Goal: Task Accomplishment & Management: Use online tool/utility

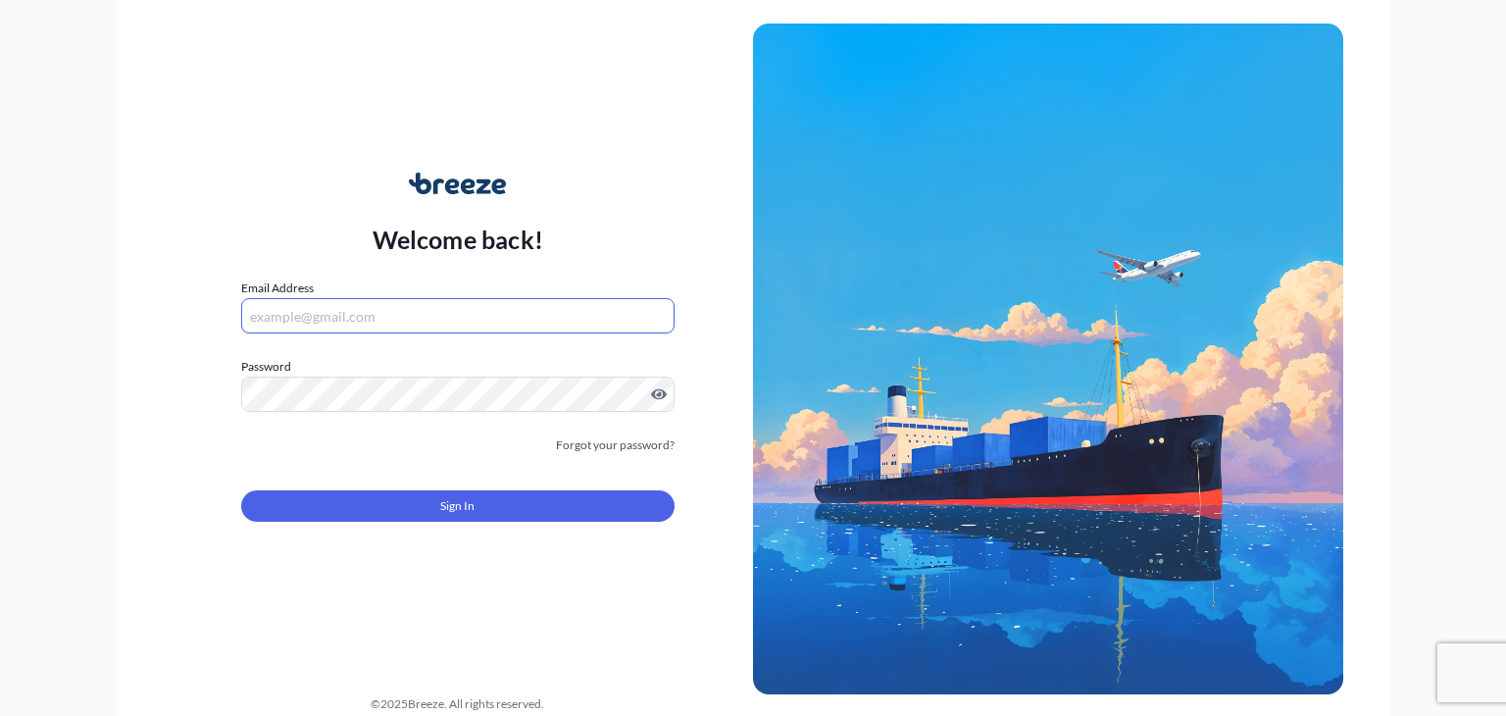
click at [343, 321] on input "Email Address" at bounding box center [457, 315] width 433 height 35
type input "[EMAIL_ADDRESS][DOMAIN_NAME]"
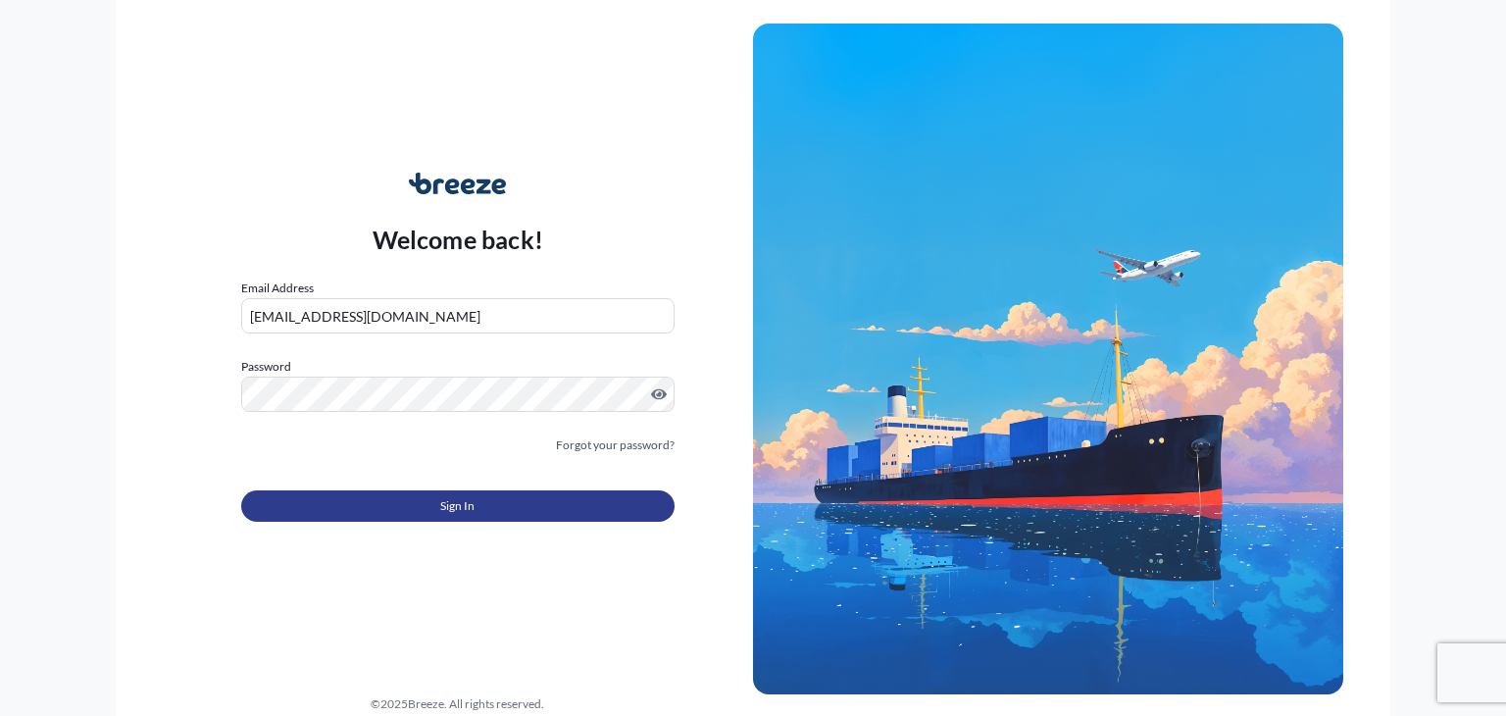
click at [388, 494] on button "Sign In" at bounding box center [457, 505] width 433 height 31
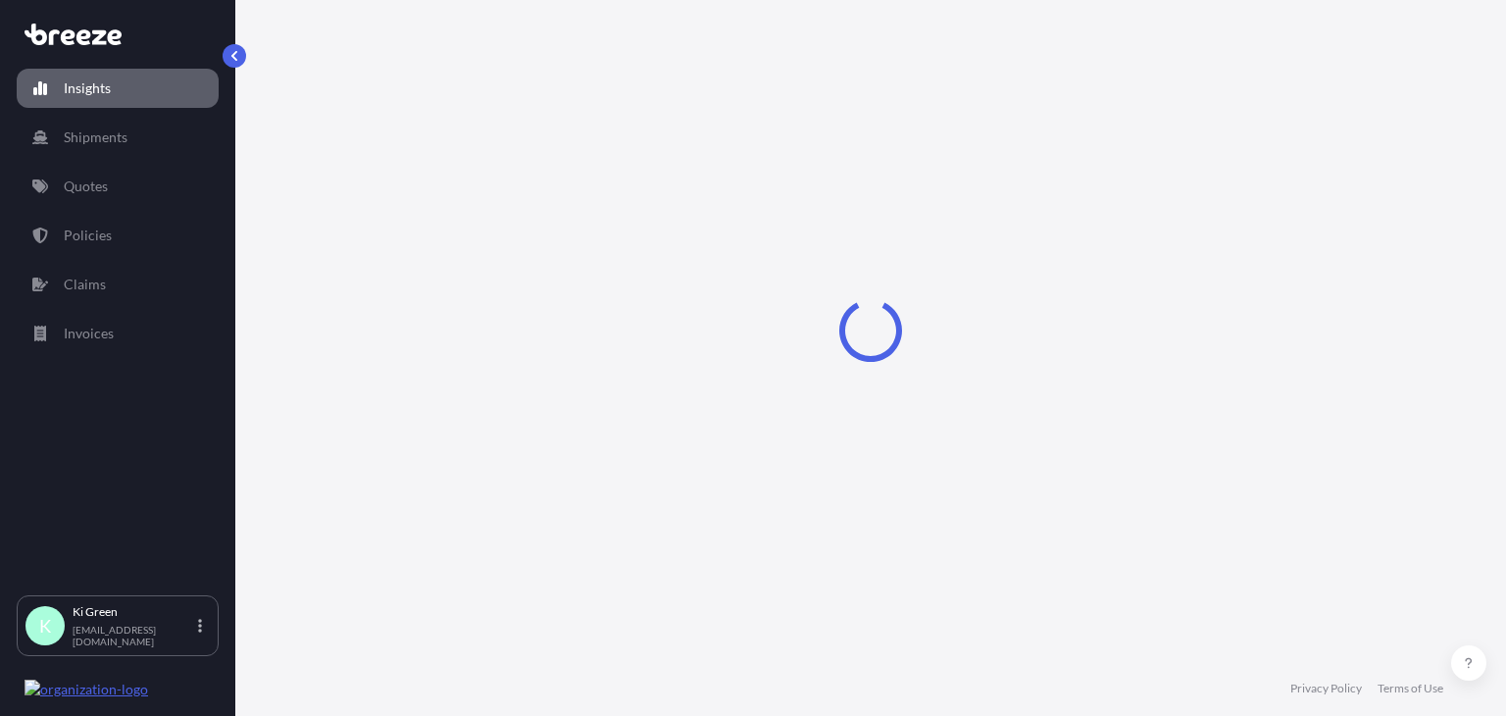
select select "2025"
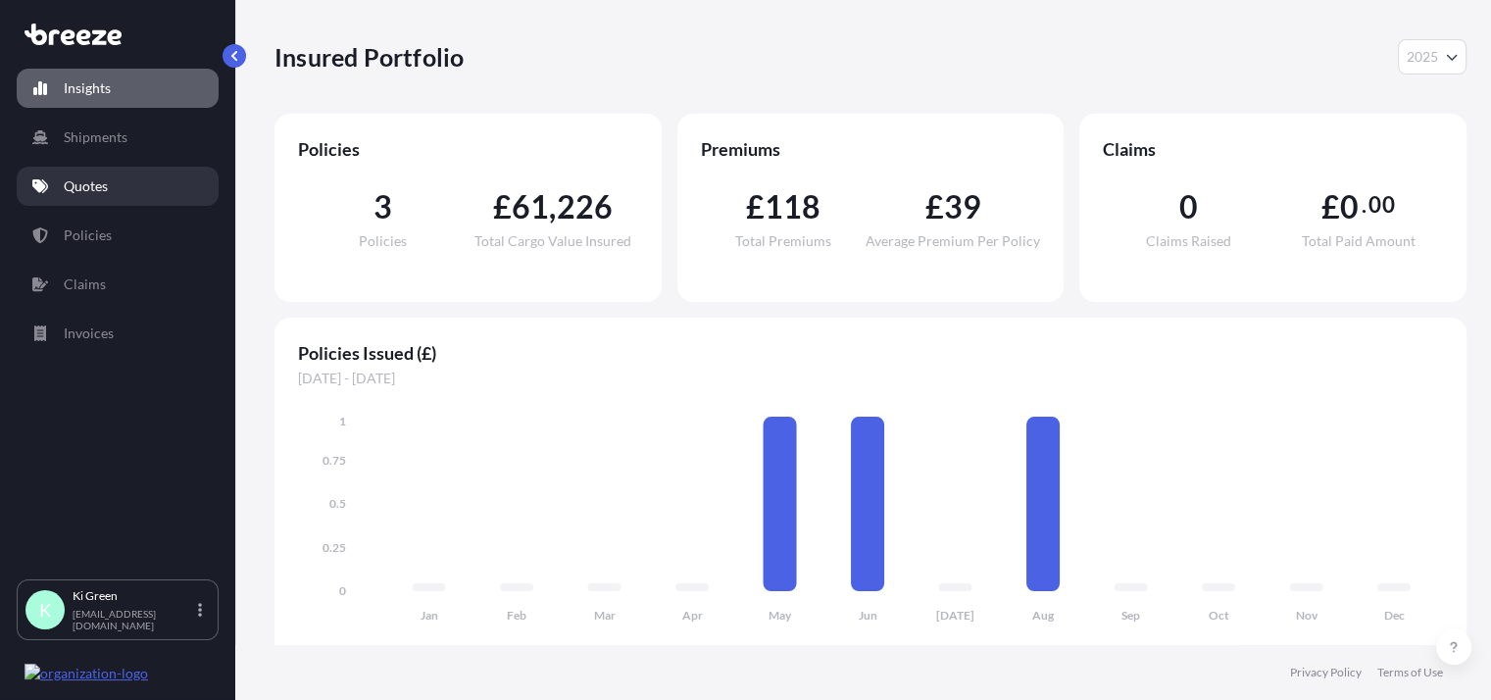
click at [83, 187] on p "Quotes" at bounding box center [86, 186] width 44 height 20
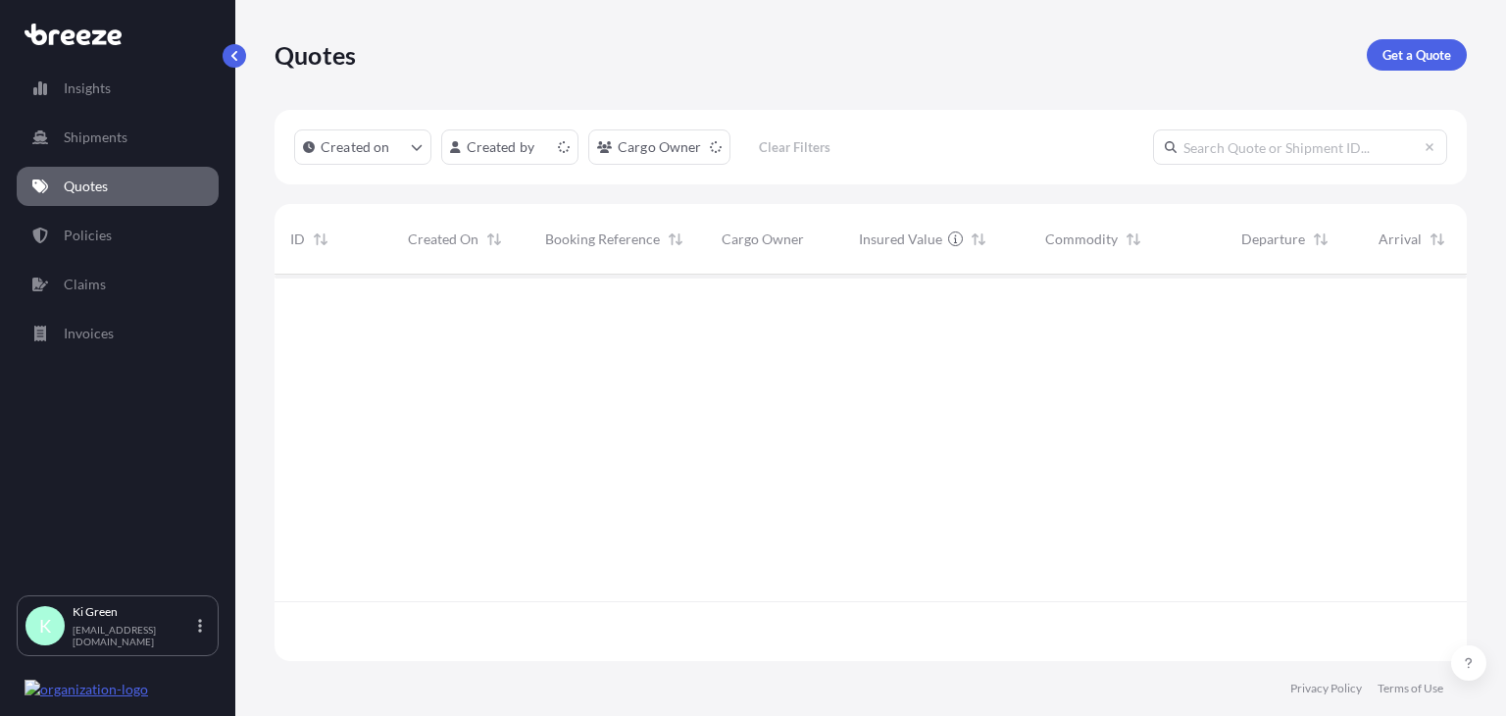
scroll to position [381, 1176]
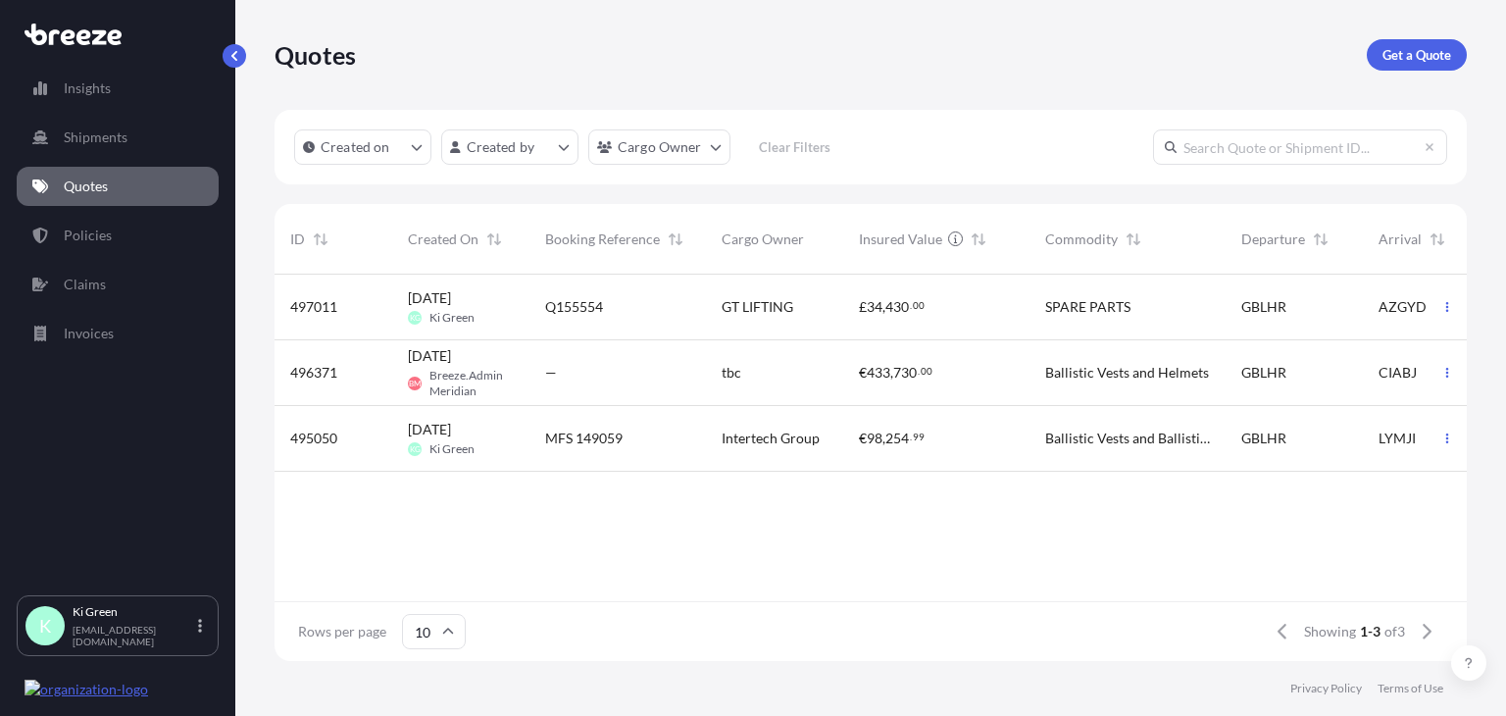
click at [785, 390] on div "tbc" at bounding box center [774, 373] width 137 height 66
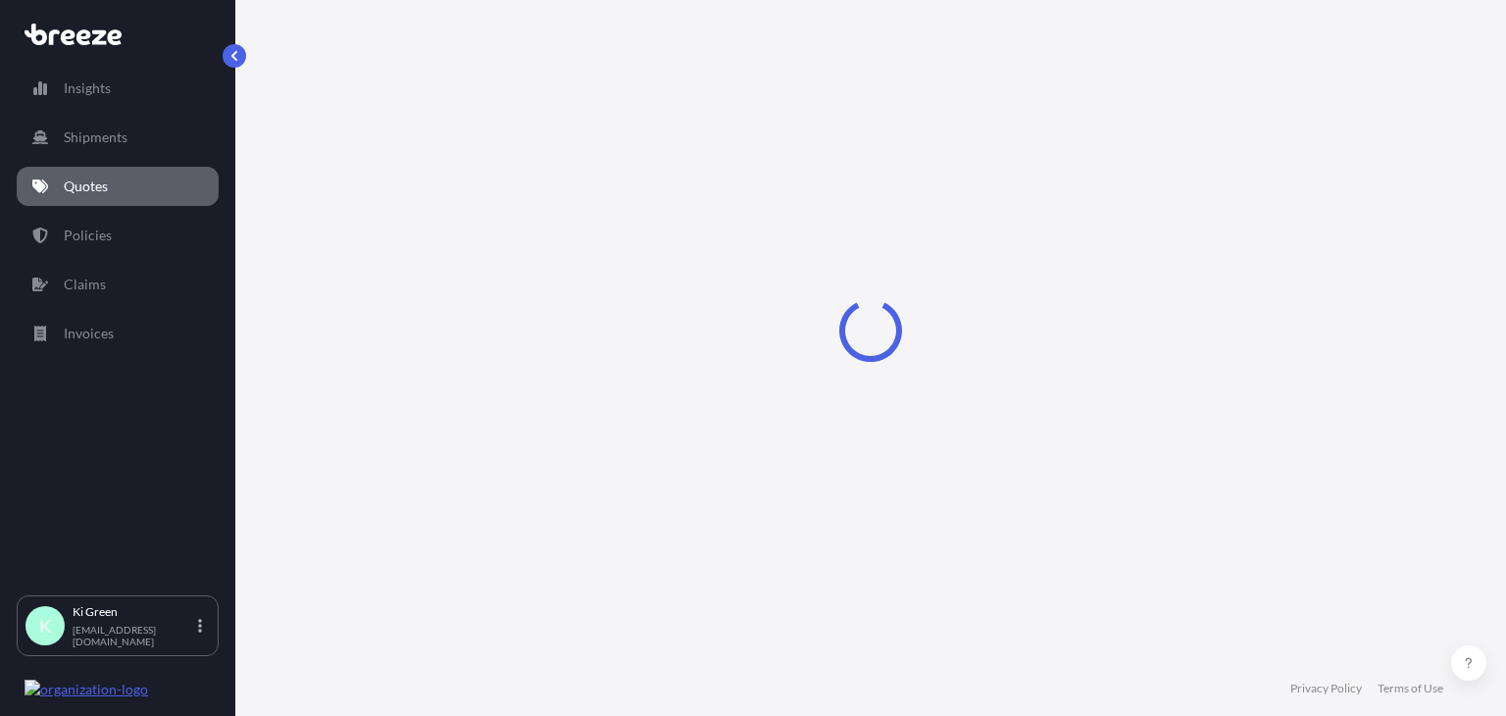
select select "Air"
select select "1"
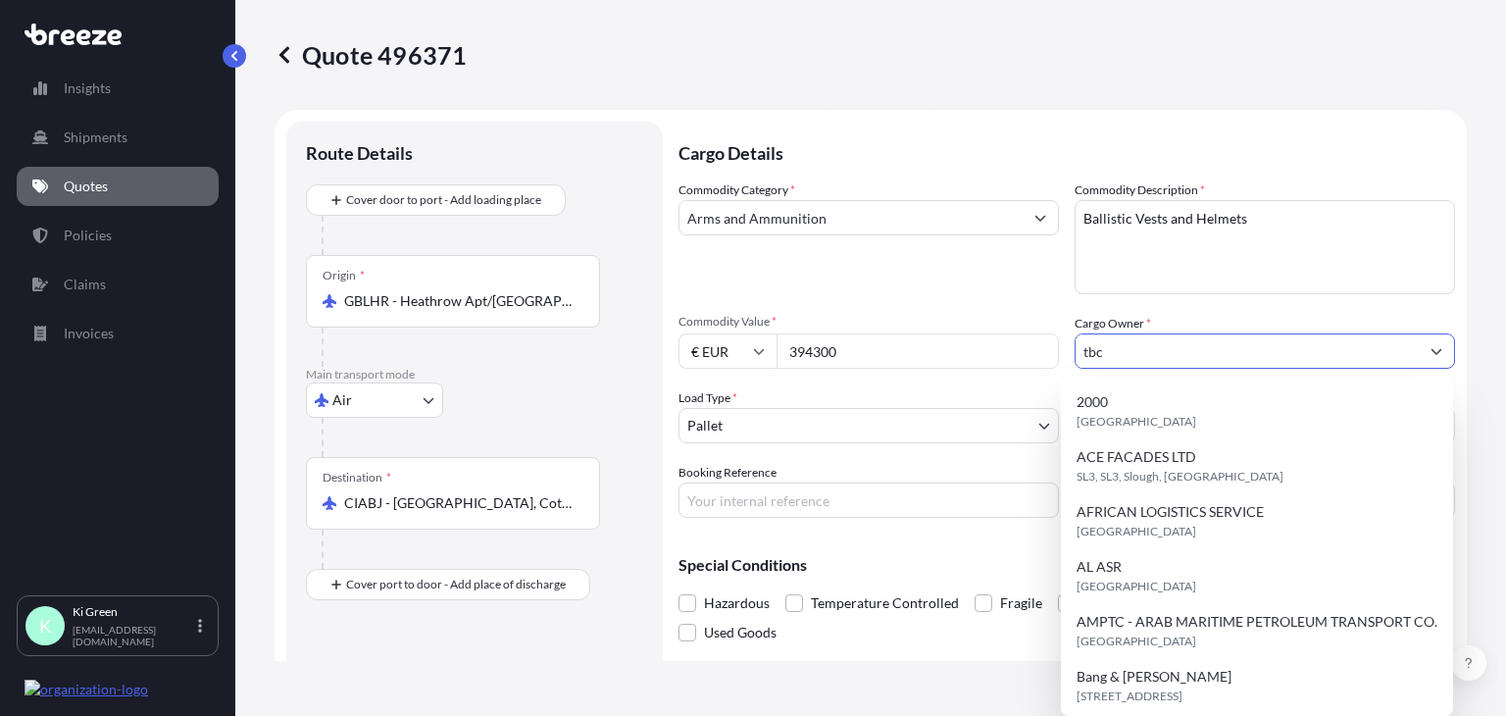
click at [1153, 362] on input "tbc" at bounding box center [1246, 350] width 343 height 35
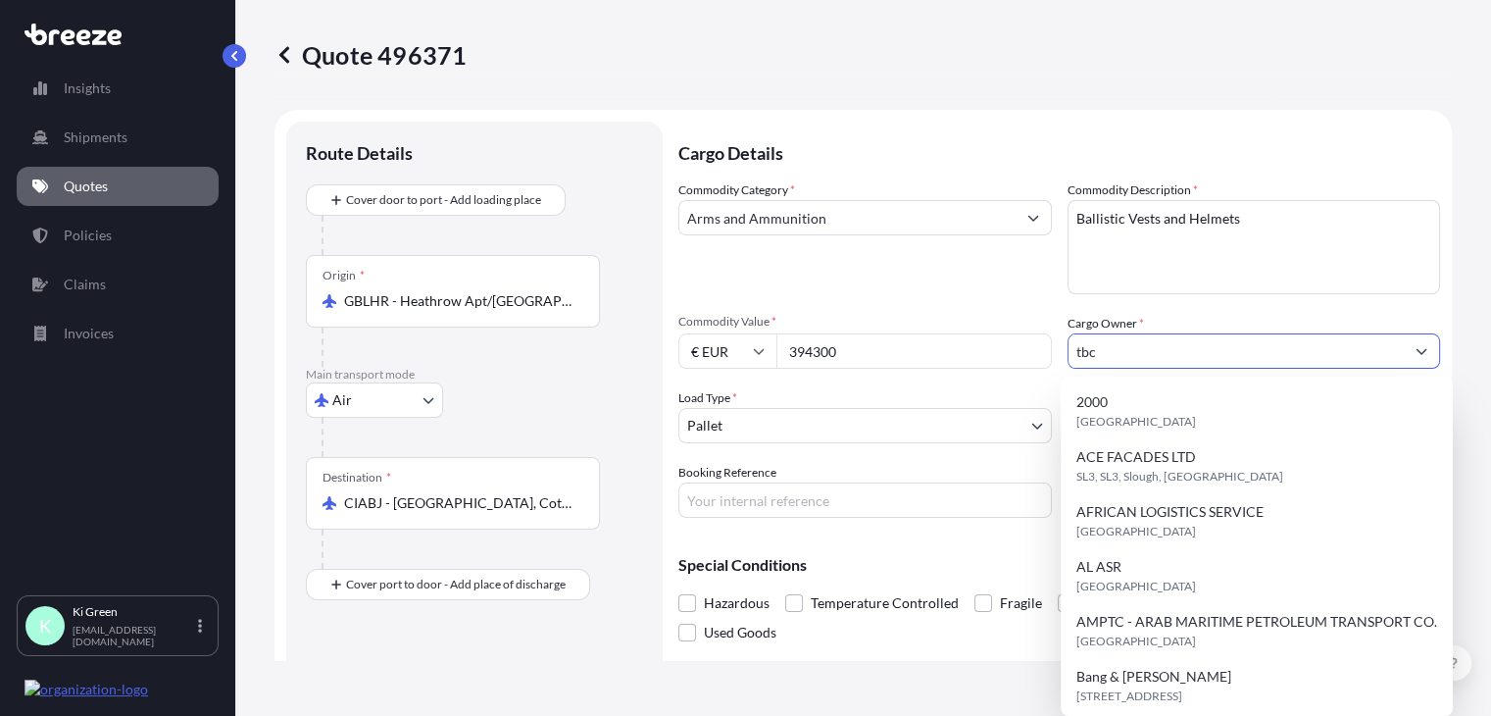
click at [950, 410] on body "15 options available. Insights Shipments Quotes Policies Claims Invoices K Ki G…" at bounding box center [745, 358] width 1491 height 716
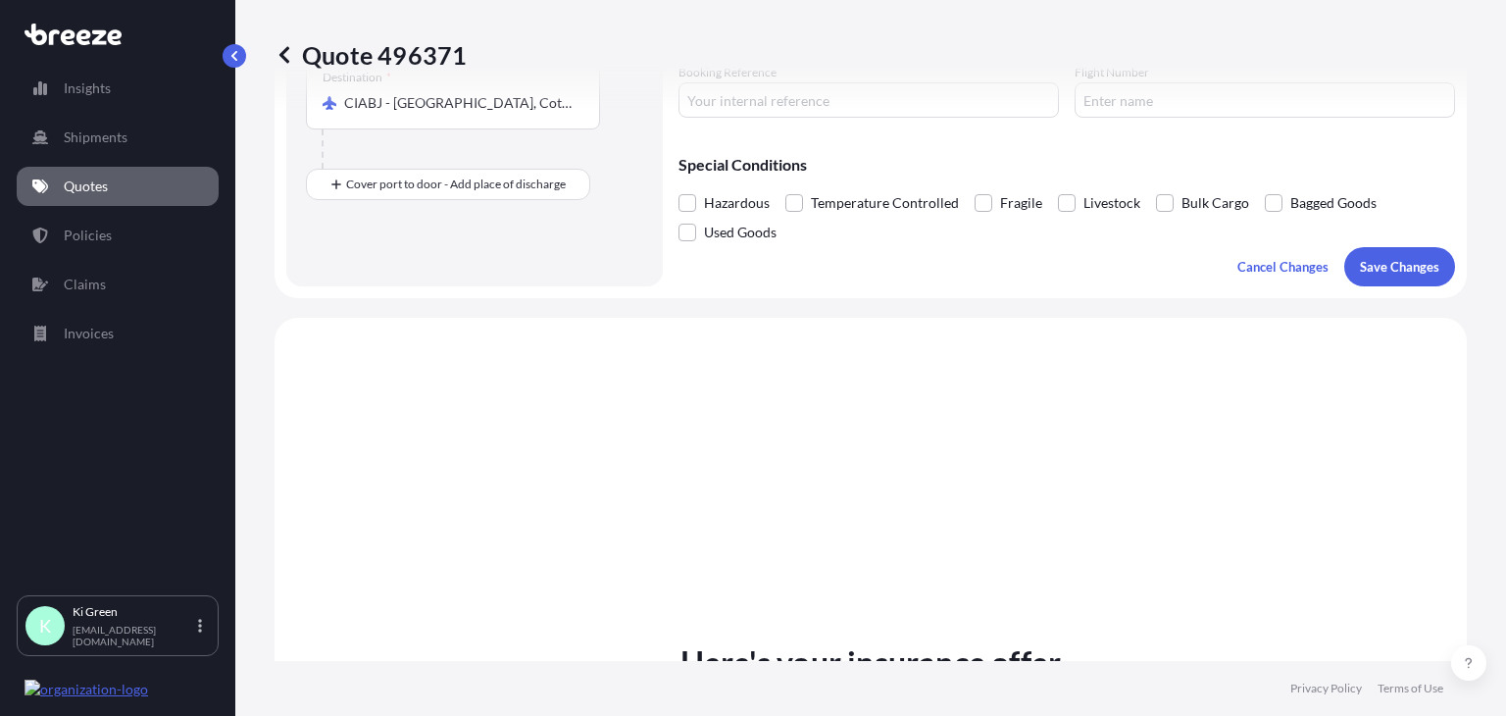
scroll to position [296, 0]
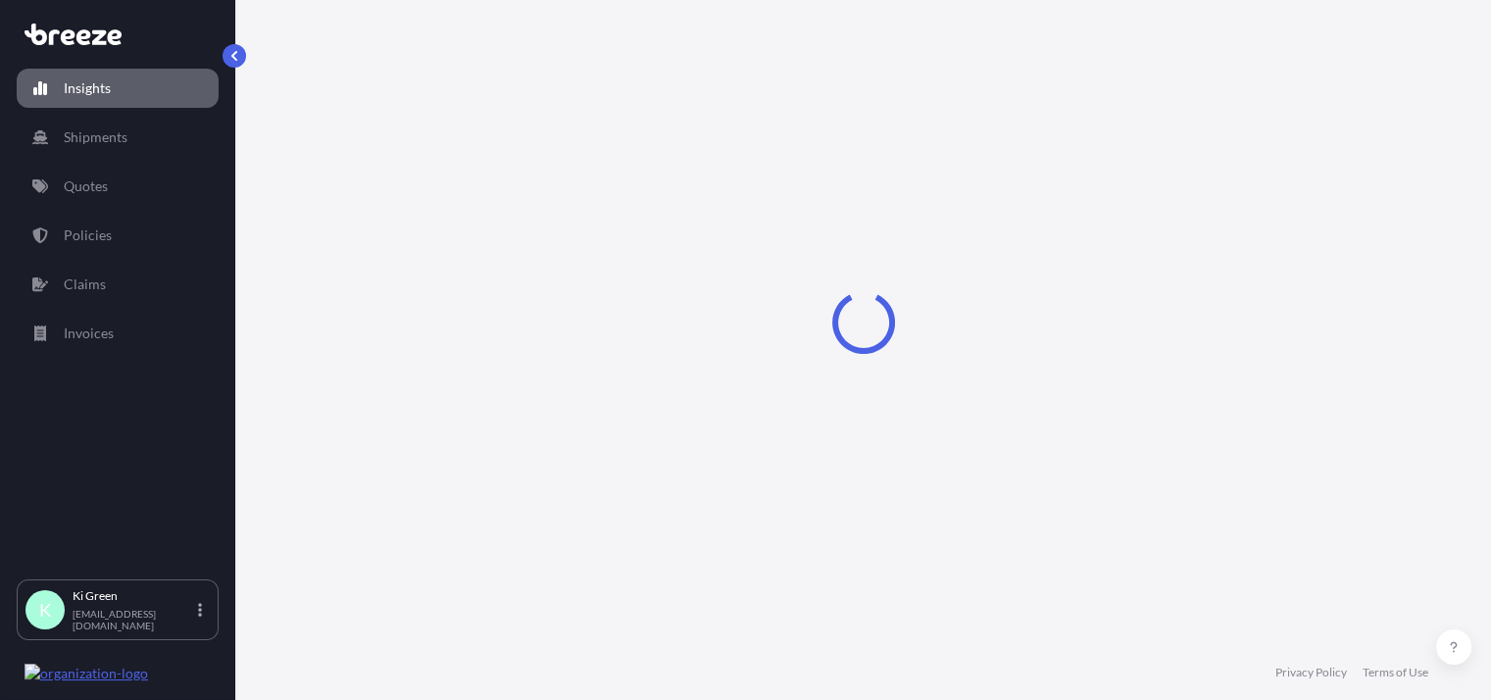
select select "2025"
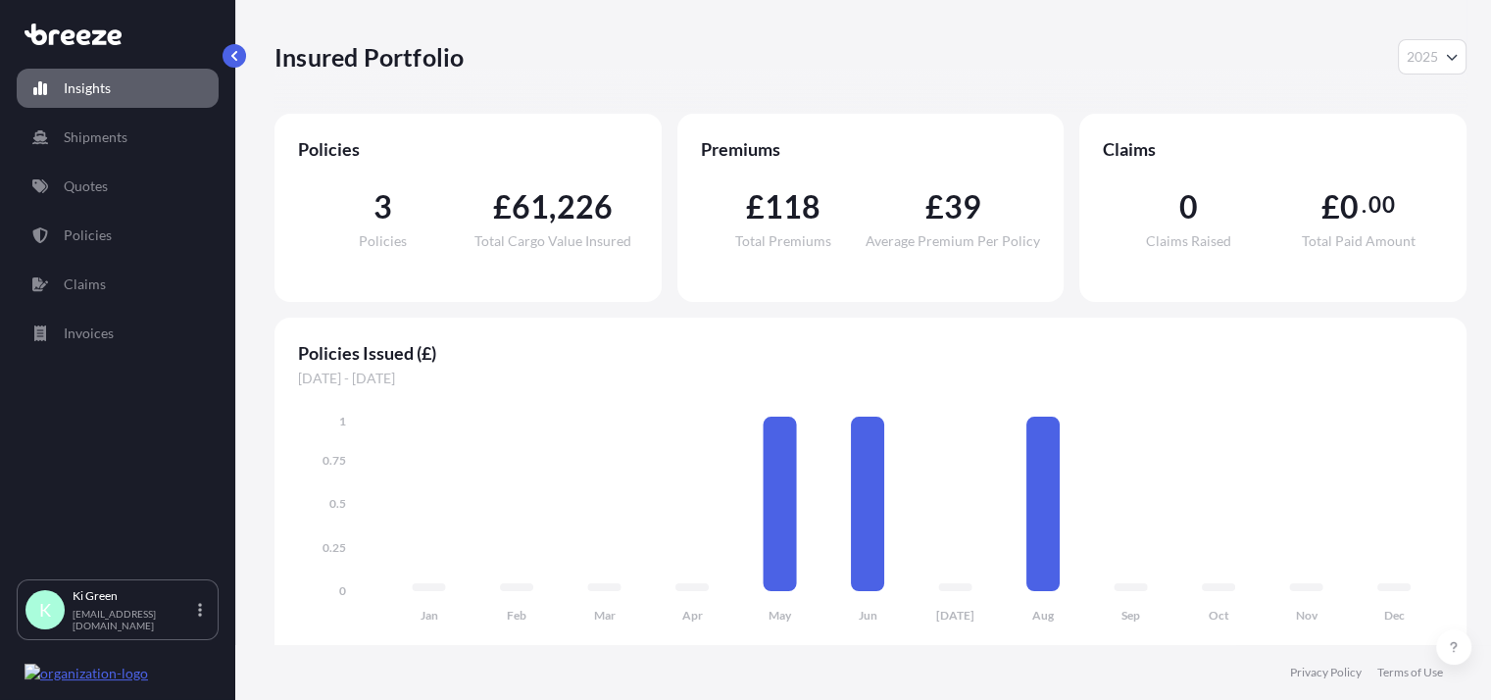
click at [1338, 66] on div "Insured Portfolio 2025 2025 2024 2023 2022" at bounding box center [870, 56] width 1192 height 35
